Goal: Information Seeking & Learning: Check status

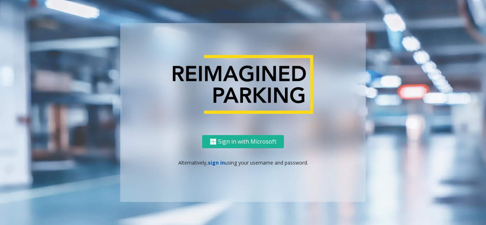
click at [213, 166] on link "sign in" at bounding box center [216, 162] width 17 height 7
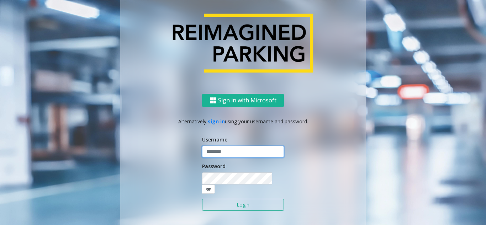
type input "*******"
click at [222, 206] on button "Login" at bounding box center [243, 205] width 82 height 12
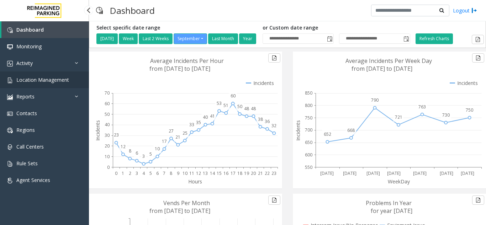
click at [53, 84] on link "Location Management" at bounding box center [44, 80] width 89 height 17
click at [59, 66] on link "Activity" at bounding box center [44, 63] width 89 height 17
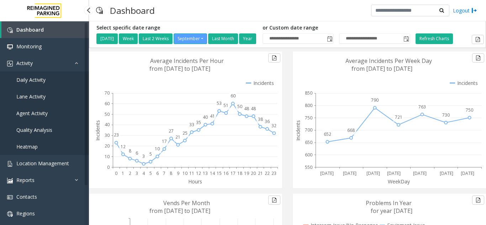
click at [57, 78] on link "Daily Activity" at bounding box center [44, 80] width 89 height 17
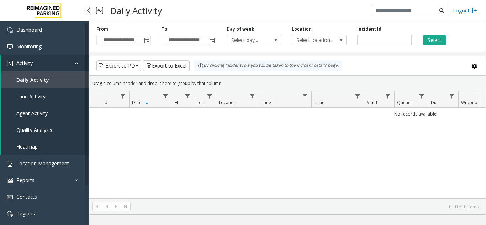
click at [61, 80] on link "Daily Activity" at bounding box center [45, 80] width 88 height 17
click at [143, 43] on span "Toggle popup" at bounding box center [147, 40] width 8 height 11
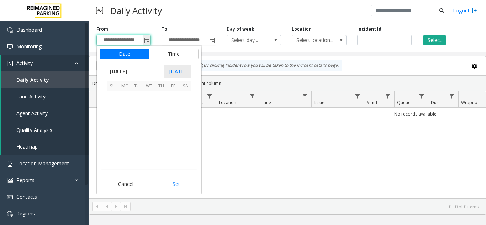
scroll to position [127741, 0]
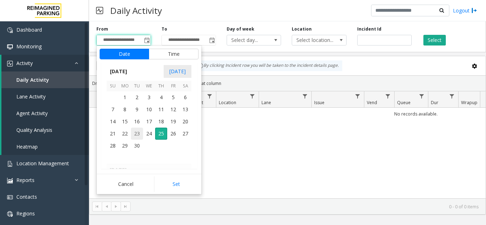
click at [143, 137] on span "23" at bounding box center [137, 134] width 12 height 12
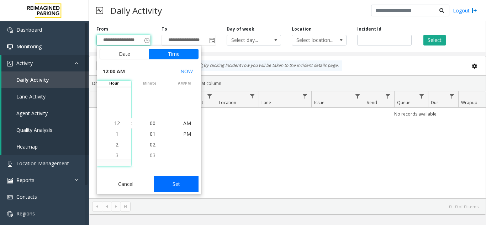
drag, startPoint x: 178, startPoint y: 183, endPoint x: 403, endPoint y: 37, distance: 268.0
click at [179, 183] on button "Set" at bounding box center [176, 185] width 45 height 16
type input "**********"
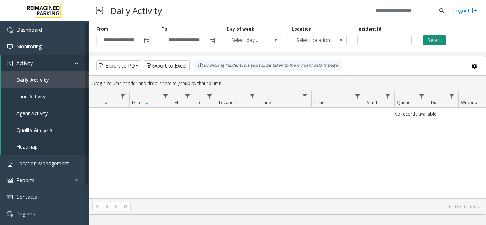
click at [441, 42] on button "Select" at bounding box center [435, 40] width 22 height 11
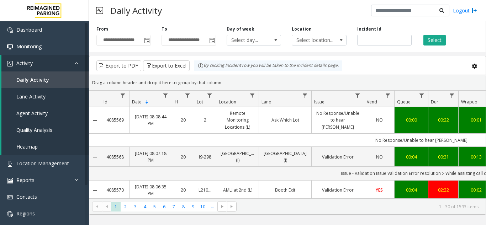
drag, startPoint x: 312, startPoint y: 199, endPoint x: 469, endPoint y: 170, distance: 159.2
click at [358, 196] on kendo-grid "Export to PDF Export to Excel By clicking Incident row you will be taken to the…" at bounding box center [287, 135] width 397 height 159
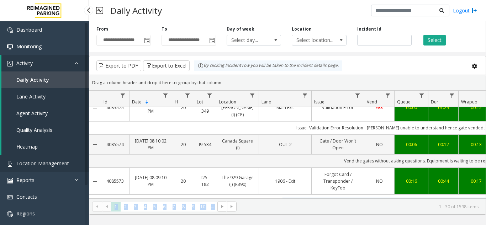
click at [52, 164] on span "Location Management" at bounding box center [42, 163] width 53 height 7
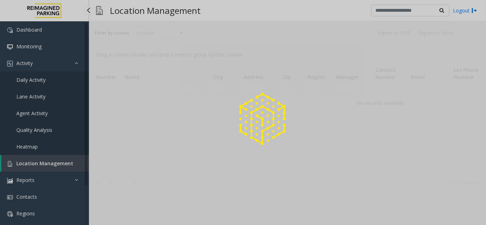
click at [52, 164] on div at bounding box center [243, 112] width 486 height 225
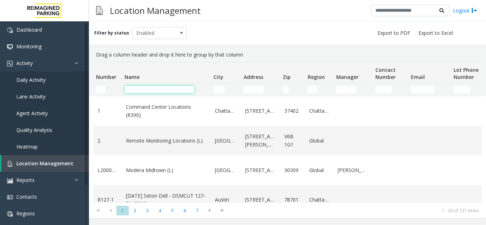
click at [142, 89] on input "Name Filter" at bounding box center [160, 89] width 70 height 7
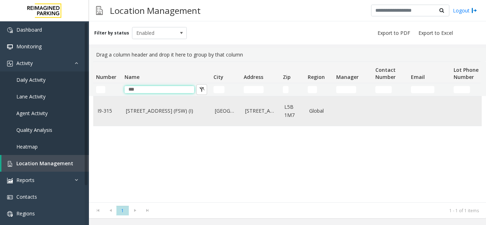
type input "***"
click at [148, 108] on link "[STREET_ADDRESS] (FSW) (I)" at bounding box center [166, 111] width 80 height 8
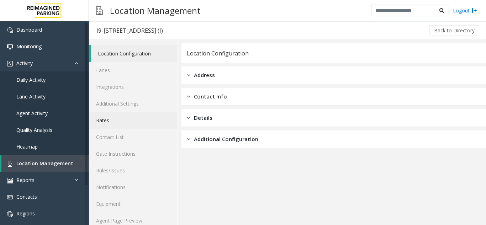
click at [114, 118] on link "Rates" at bounding box center [133, 120] width 89 height 17
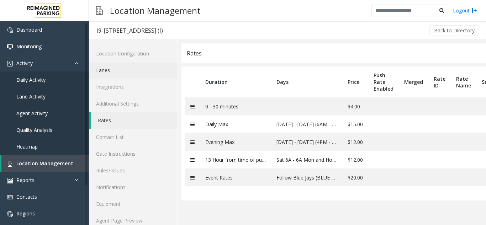
click at [120, 69] on link "Lanes" at bounding box center [133, 70] width 89 height 17
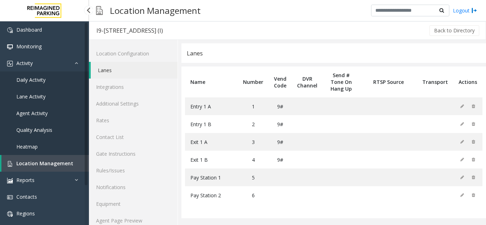
click at [48, 163] on span "Location Management" at bounding box center [44, 163] width 57 height 7
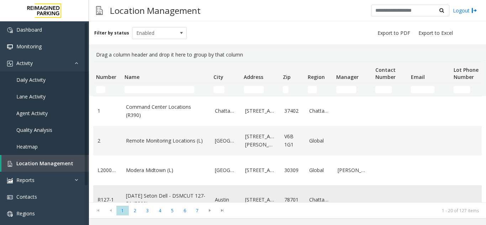
scroll to position [36, 0]
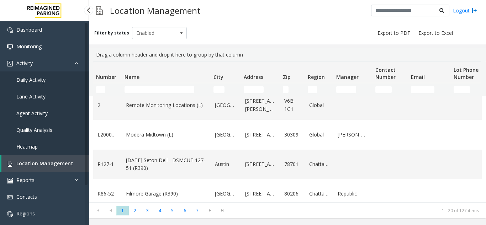
click at [72, 163] on link "Location Management" at bounding box center [45, 163] width 88 height 17
click at [51, 82] on link "Daily Activity" at bounding box center [44, 80] width 89 height 17
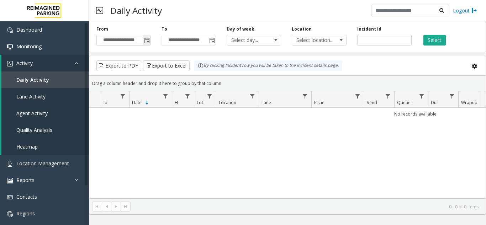
click at [148, 40] on span "Toggle popup" at bounding box center [147, 41] width 6 height 6
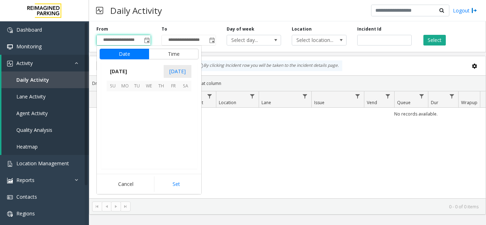
scroll to position [127741, 0]
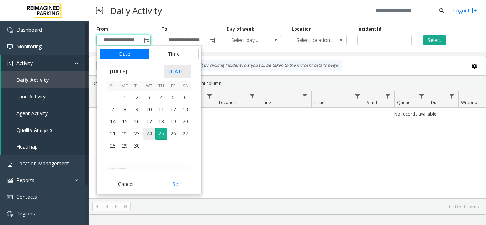
click at [148, 132] on span "24" at bounding box center [149, 134] width 12 height 12
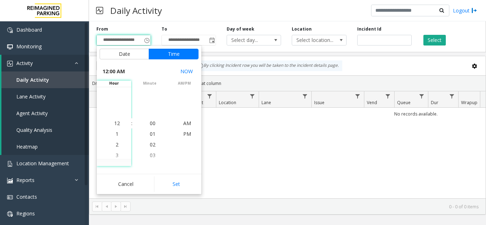
click at [175, 175] on div "Cancel Set" at bounding box center [149, 184] width 105 height 20
drag, startPoint x: 179, startPoint y: 187, endPoint x: 373, endPoint y: 74, distance: 224.6
click at [179, 187] on button "Set" at bounding box center [176, 185] width 45 height 16
type input "**********"
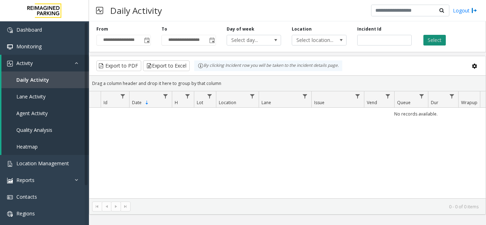
click at [438, 42] on button "Select" at bounding box center [435, 40] width 22 height 11
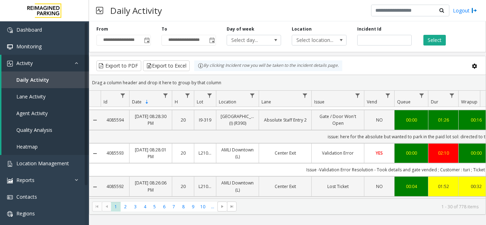
scroll to position [107, 0]
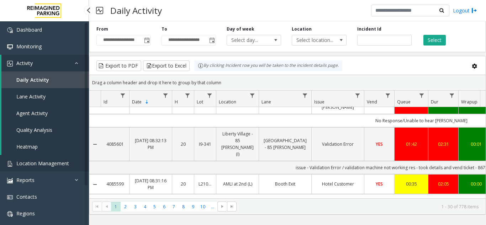
click at [69, 161] on link "Location Management" at bounding box center [44, 163] width 89 height 17
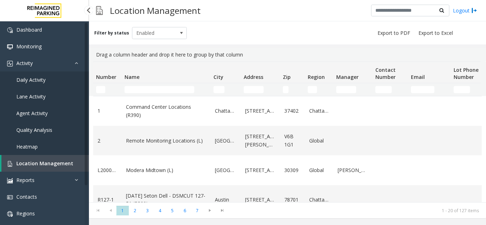
click at [61, 74] on link "Daily Activity" at bounding box center [44, 80] width 89 height 17
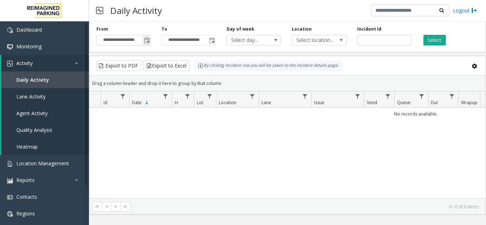
click at [148, 37] on span "Toggle popup" at bounding box center [147, 40] width 8 height 11
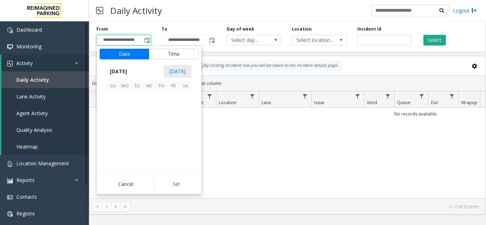
scroll to position [127741, 0]
click at [148, 131] on span "24" at bounding box center [149, 134] width 12 height 12
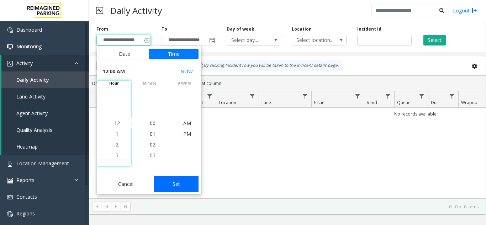
click at [174, 182] on button "Set" at bounding box center [176, 185] width 45 height 16
type input "**********"
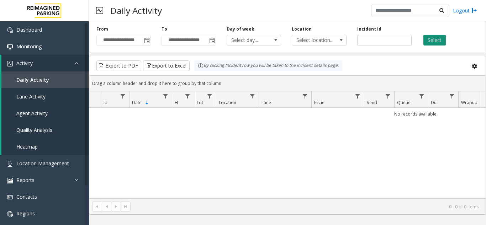
click at [439, 40] on button "Select" at bounding box center [435, 40] width 22 height 11
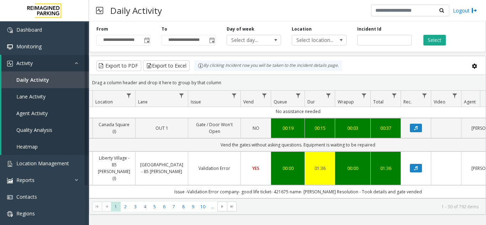
scroll to position [0, 124]
